Goal: Task Accomplishment & Management: Use online tool/utility

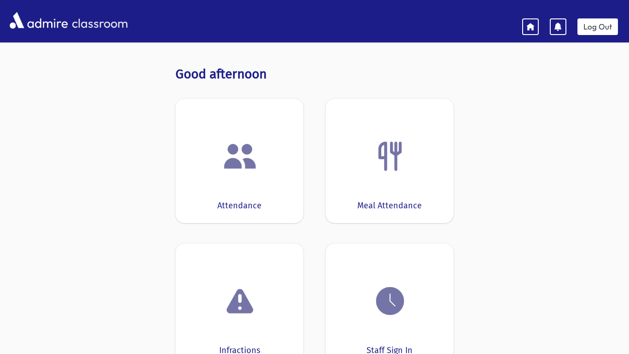
click at [248, 154] on img at bounding box center [240, 156] width 35 height 35
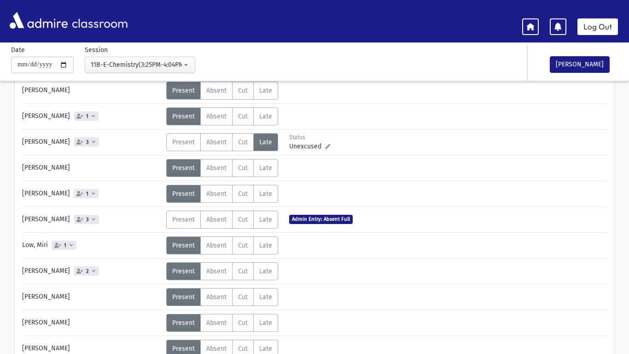
scroll to position [90, 0]
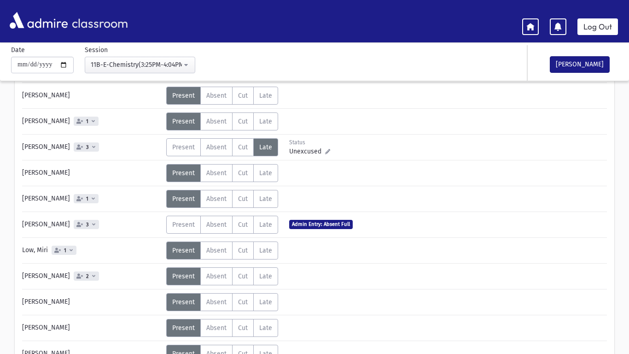
click at [311, 150] on span "Unexcused" at bounding box center [307, 152] width 36 height 10
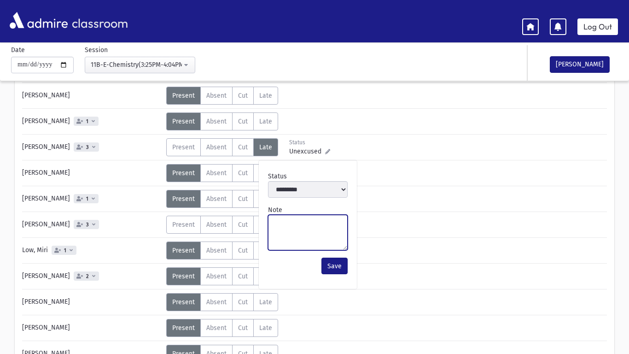
click at [302, 227] on textarea "Note" at bounding box center [308, 232] width 80 height 35
type textarea "**********"
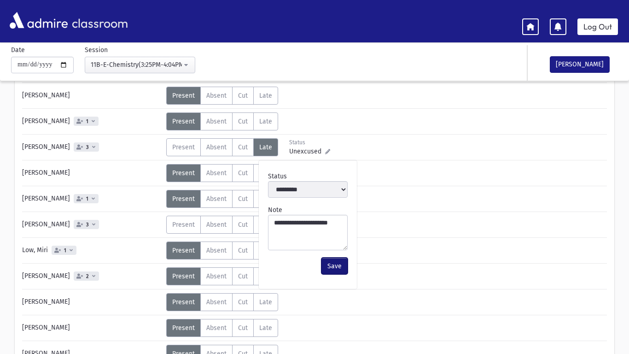
click at [328, 268] on button "Save" at bounding box center [335, 266] width 26 height 17
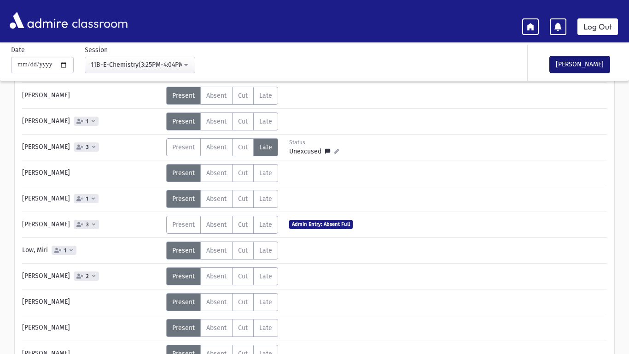
click at [565, 70] on button "[PERSON_NAME]" at bounding box center [580, 64] width 60 height 17
click at [604, 27] on link "Log Out" at bounding box center [598, 26] width 41 height 17
